Goal: Transaction & Acquisition: Purchase product/service

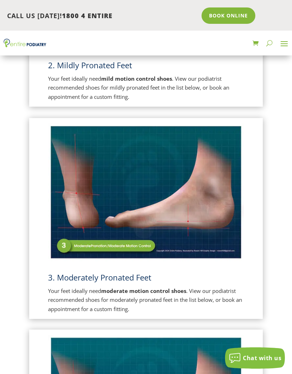
scroll to position [512, 0]
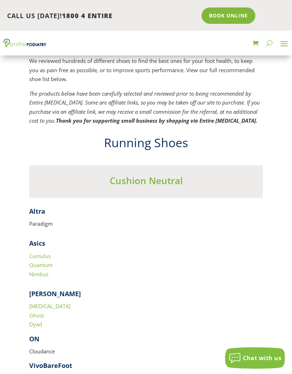
scroll to position [1010, 0]
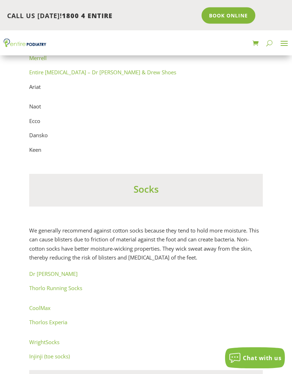
scroll to position [6117, 0]
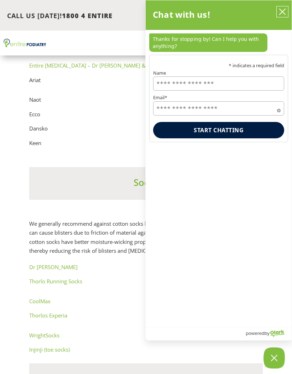
click at [282, 16] on button "close chatbox" at bounding box center [282, 11] width 11 height 11
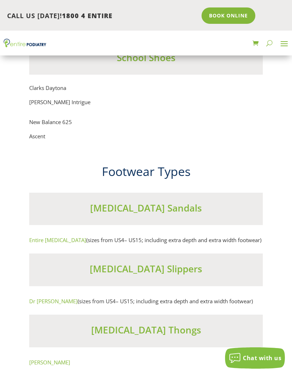
scroll to position [6440, 0]
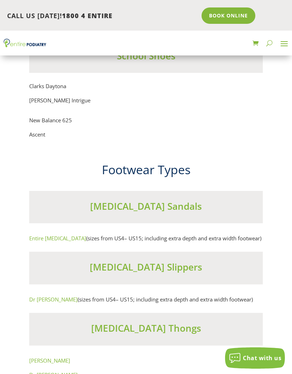
click at [66, 200] on h3 "Orthotic Sandals" at bounding box center [145, 208] width 233 height 16
click at [125, 200] on h3 "Orthotic Sandals" at bounding box center [145, 208] width 233 height 16
click at [49, 235] on link "Entire Podiatry" at bounding box center [57, 238] width 57 height 7
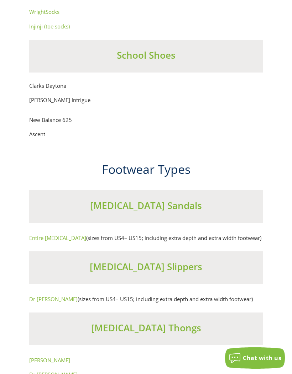
scroll to position [6469, 0]
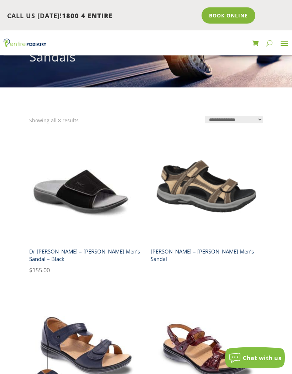
scroll to position [83, 0]
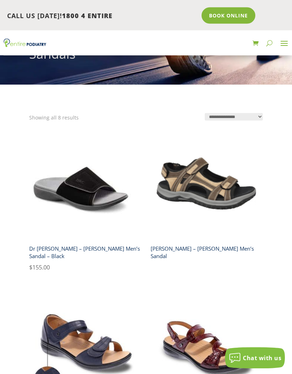
click at [242, 114] on select "**********" at bounding box center [234, 117] width 58 height 7
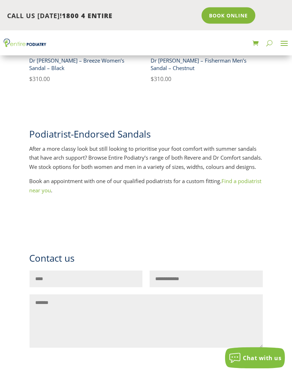
scroll to position [760, 0]
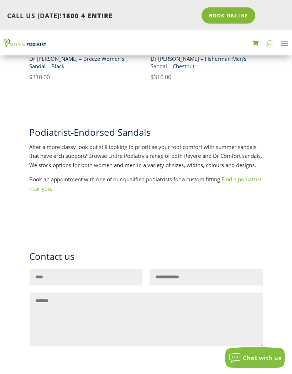
click at [65, 192] on div "Podiatrist-Endorsed Sandals After a more classy look but still looking to prior…" at bounding box center [145, 160] width 233 height 89
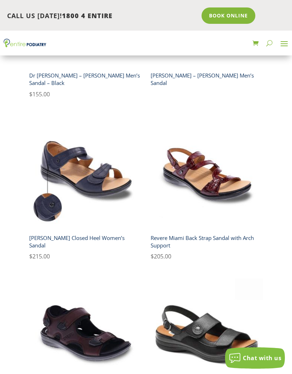
scroll to position [247, 0]
